Goal: Transaction & Acquisition: Purchase product/service

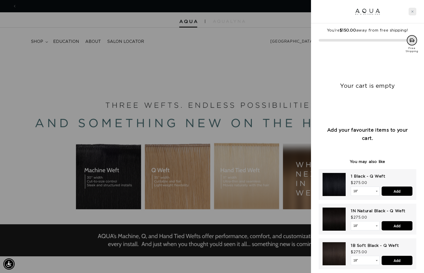
scroll to position [0, 776]
drag, startPoint x: 414, startPoint y: 12, endPoint x: 390, endPoint y: 38, distance: 35.5
click at [413, 12] on icon "Close cart" at bounding box center [413, 11] width 3 height 3
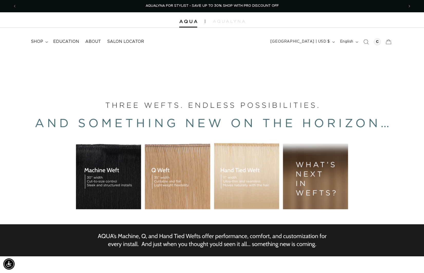
click at [168, 181] on div "BUILT FOR  PERFORMANCE. TRUSTED BY PROFESSIONALS. Premium hair extensions desig…" at bounding box center [212, 168] width 424 height 231
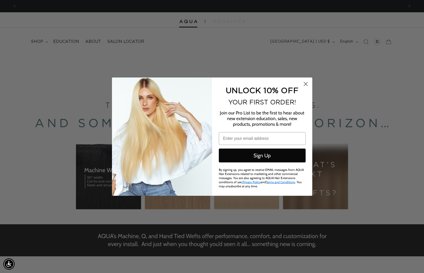
scroll to position [0, 0]
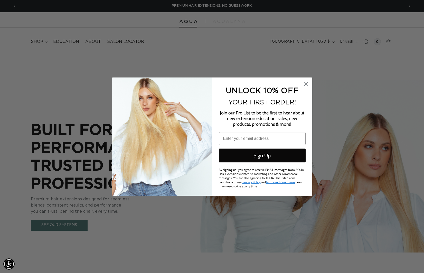
type input "cera@ateliermadison.com"
click at [255, 158] on button "Sign Up" at bounding box center [262, 156] width 87 height 14
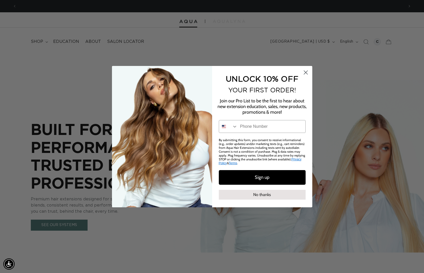
scroll to position [0, 388]
click at [305, 73] on icon "Close dialog" at bounding box center [306, 73] width 4 height 4
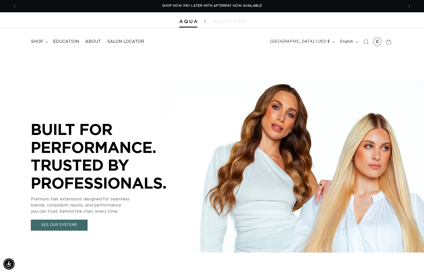
click at [379, 40] on div at bounding box center [377, 41] width 7 height 7
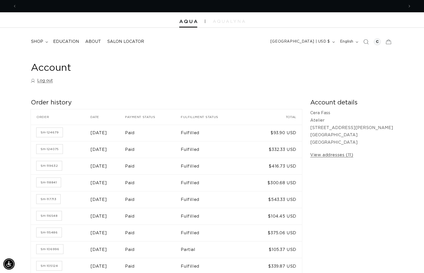
scroll to position [0, 388]
click at [57, 216] on link "SH-116548" at bounding box center [48, 216] width 25 height 9
drag, startPoint x: 0, startPoint y: 0, endPoint x: 52, endPoint y: 231, distance: 236.9
click at [52, 231] on link "SH-115486" at bounding box center [48, 232] width 25 height 9
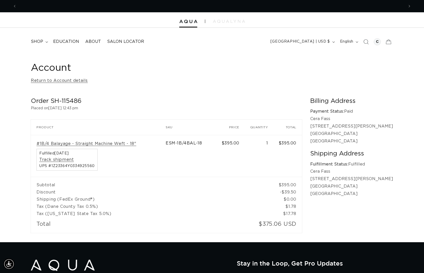
scroll to position [0, 388]
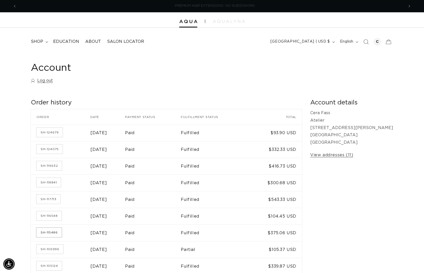
scroll to position [0, 388]
click at [54, 235] on link "SH-115486" at bounding box center [48, 232] width 25 height 9
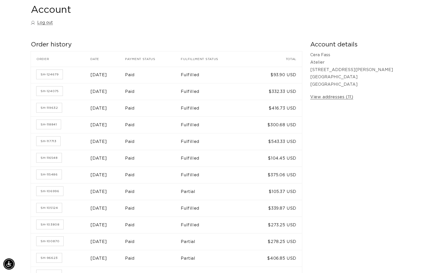
scroll to position [0, 388]
click at [49, 222] on link "SH-103808" at bounding box center [49, 224] width 27 height 9
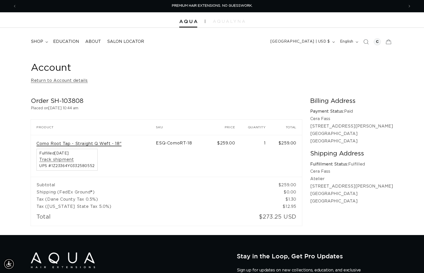
click at [106, 144] on link "Como Root Tap - Straight Q Weft - 18"" at bounding box center [78, 143] width 85 height 5
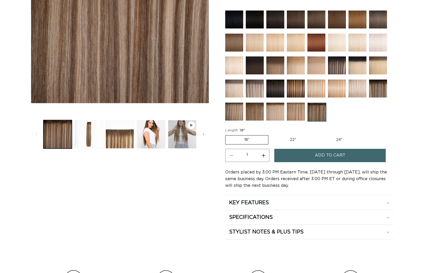
click at [331, 160] on span "Add to cart" at bounding box center [330, 155] width 31 height 13
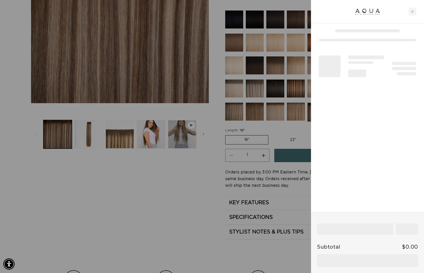
scroll to position [0, 388]
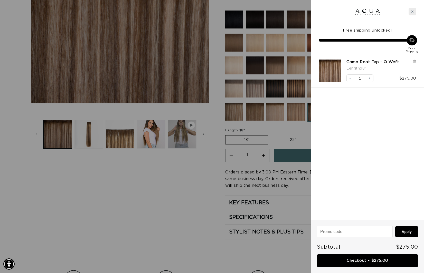
click at [412, 10] on icon "Close cart" at bounding box center [413, 11] width 3 height 3
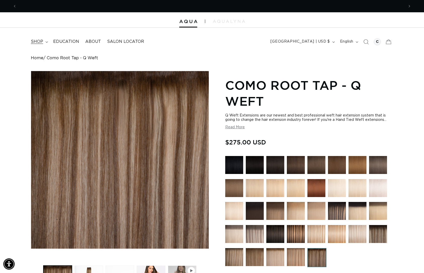
scroll to position [0, 0]
click at [46, 42] on icon at bounding box center [46, 41] width 2 height 1
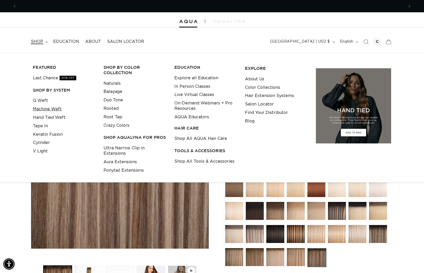
scroll to position [0, 388]
click at [59, 109] on link "Machine Weft" at bounding box center [47, 109] width 29 height 8
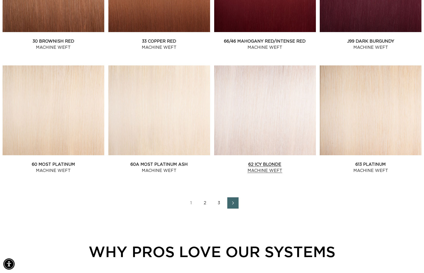
scroll to position [640, 0]
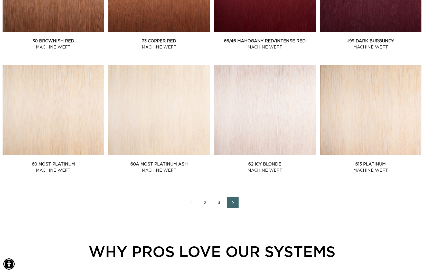
click at [201, 206] on link "2" at bounding box center [205, 202] width 11 height 11
click at [205, 207] on link "2" at bounding box center [205, 202] width 11 height 11
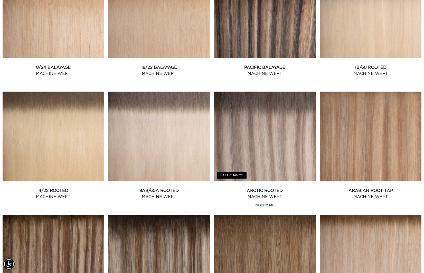
scroll to position [490, 0]
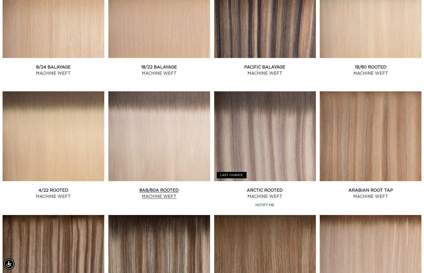
click at [177, 188] on link "8AB/60A Rooted Machine Weft" at bounding box center [159, 194] width 102 height 12
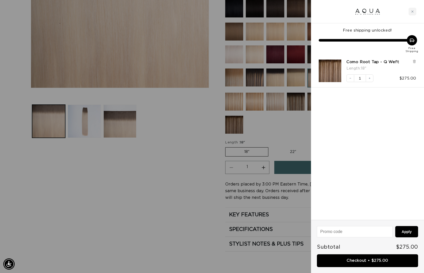
scroll to position [0, 388]
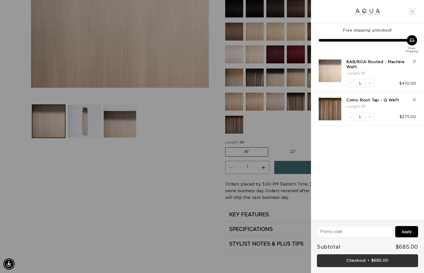
click at [363, 261] on link "Checkout • $685.00" at bounding box center [367, 261] width 101 height 13
